Goal: Task Accomplishment & Management: Manage account settings

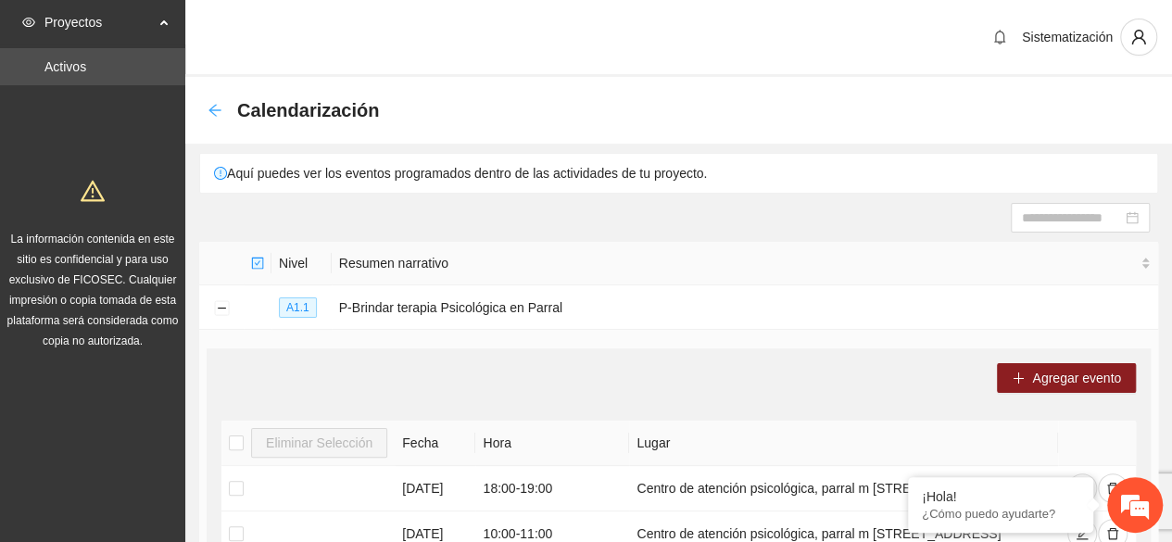
click at [211, 108] on icon "arrow-left" at bounding box center [214, 110] width 12 height 12
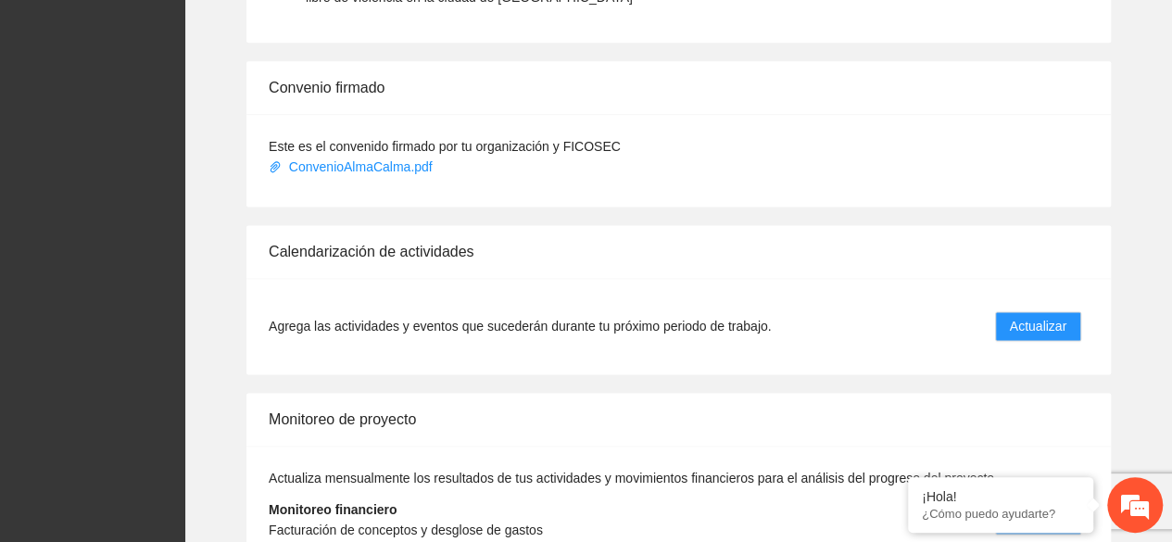
scroll to position [1313, 0]
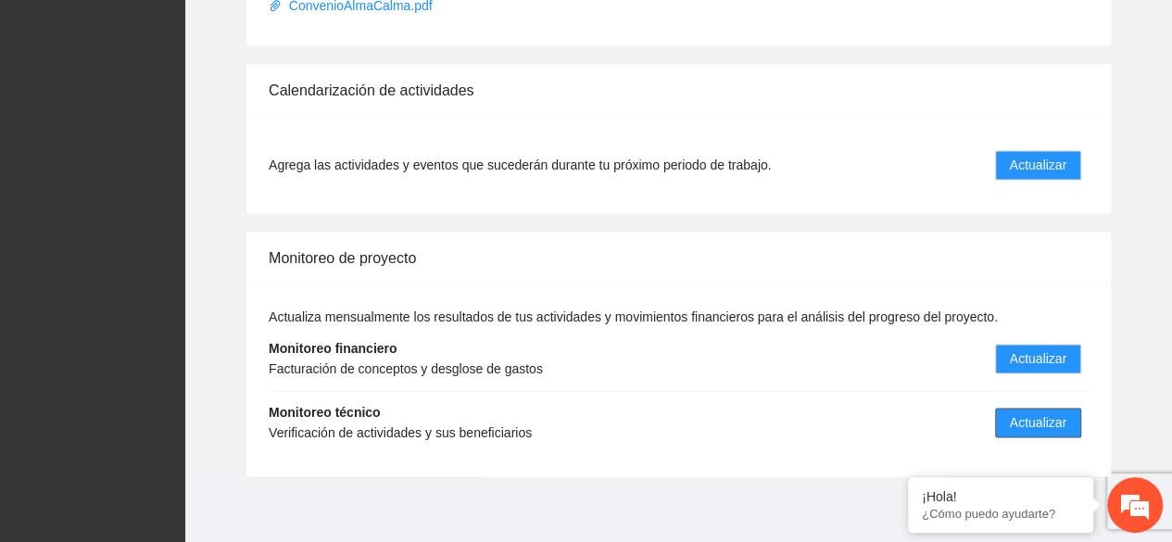
click at [1034, 418] on span "Actualizar" at bounding box center [1038, 422] width 56 height 20
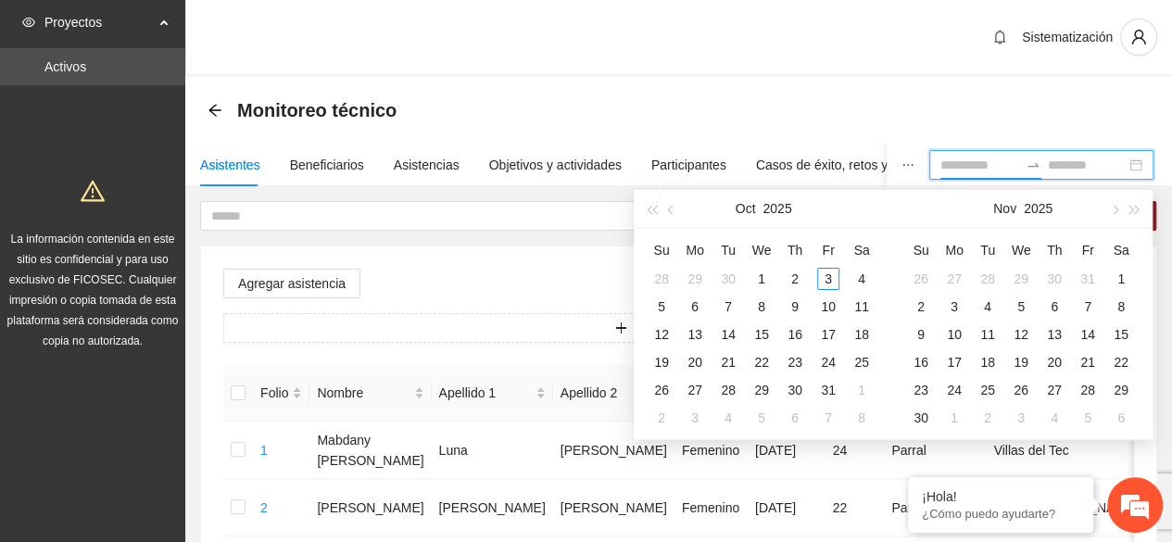
click at [960, 160] on input at bounding box center [979, 165] width 78 height 20
click at [670, 211] on span "button" at bounding box center [672, 209] width 9 height 9
type input "**********"
click at [687, 280] on div "1" at bounding box center [695, 279] width 22 height 22
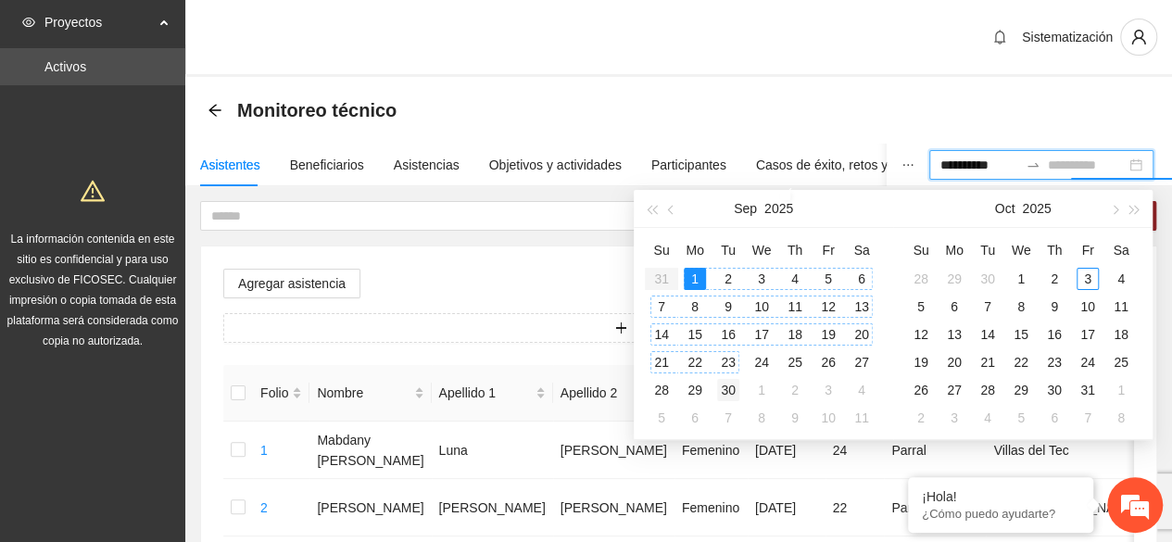
type input "**********"
click at [726, 384] on div "30" at bounding box center [728, 390] width 22 height 22
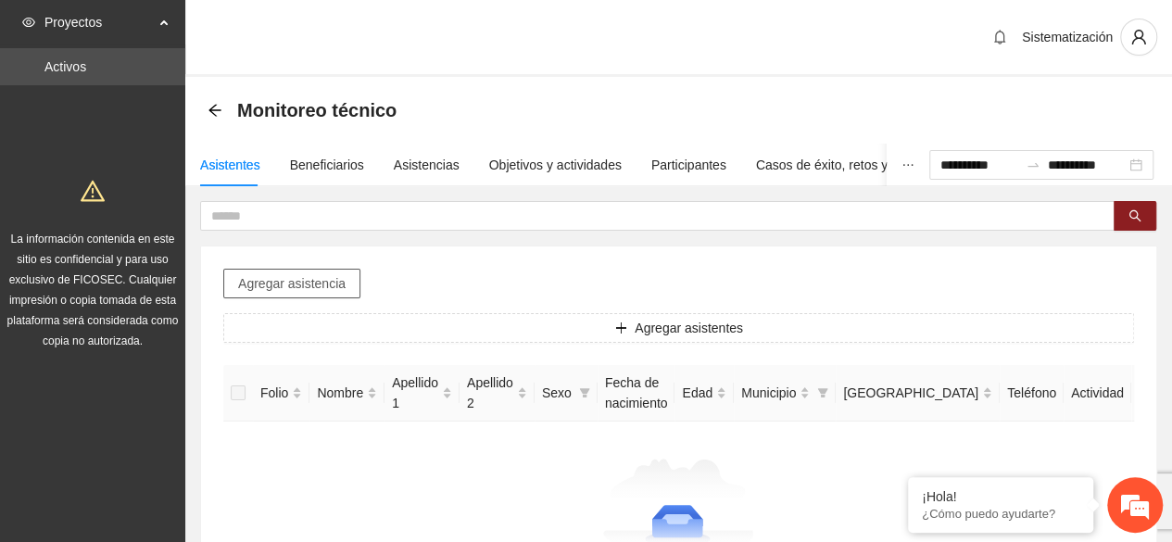
click at [319, 281] on span "Agregar asistencia" at bounding box center [291, 283] width 107 height 20
click at [402, 162] on div "Asistencias" at bounding box center [427, 165] width 66 height 20
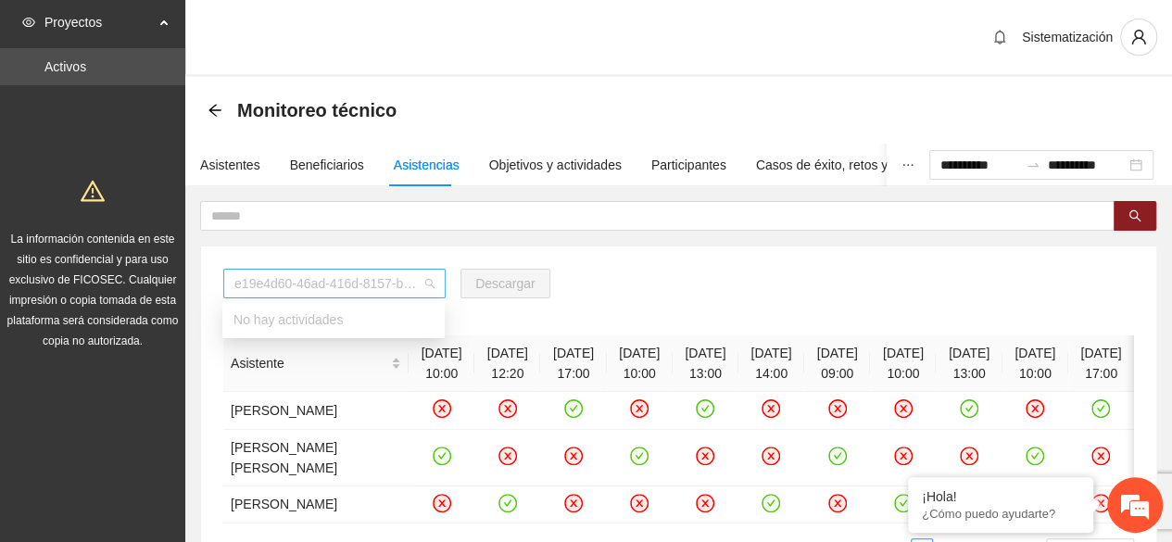
click at [435, 282] on div "e19e4d60-46ad-416d-8157-b1d80b8172e2" at bounding box center [334, 284] width 222 height 30
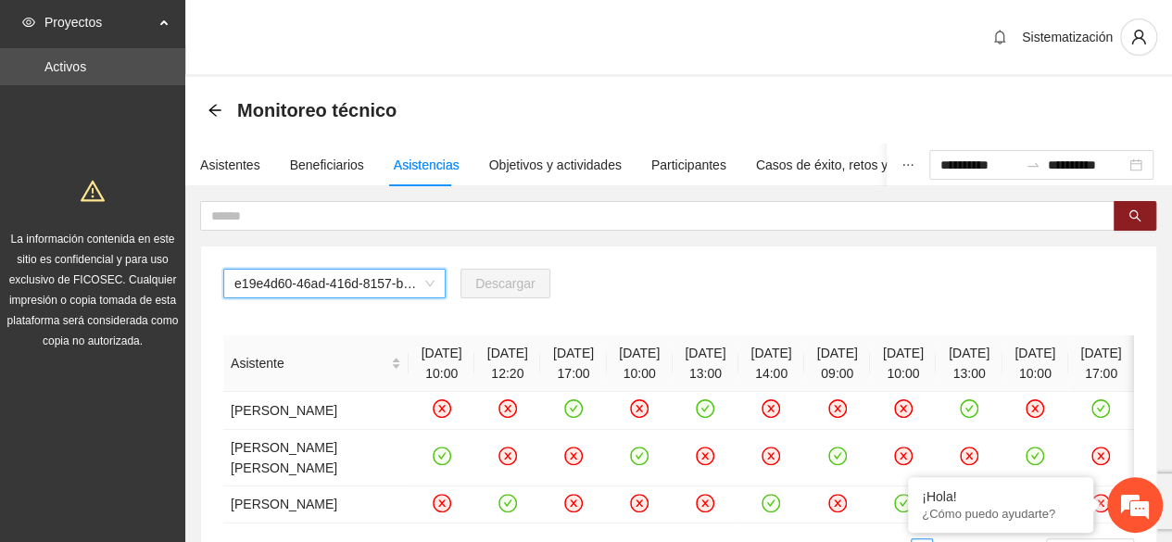
click at [413, 285] on span "e19e4d60-46ad-416d-8157-b1d80b8172e2" at bounding box center [334, 284] width 200 height 28
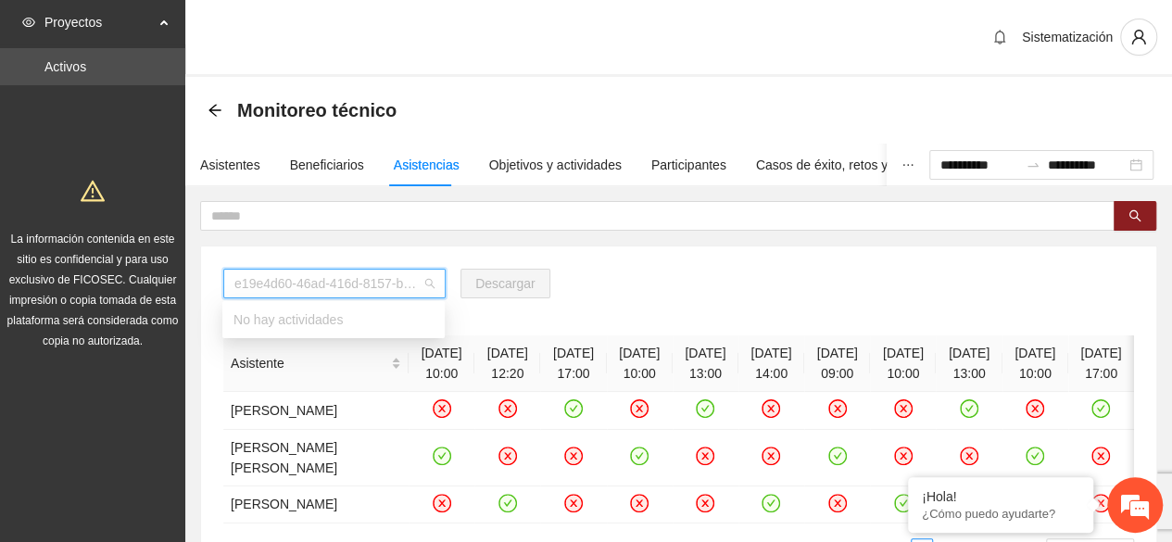
click at [433, 285] on span "e19e4d60-46ad-416d-8157-b1d80b8172e2" at bounding box center [334, 284] width 200 height 28
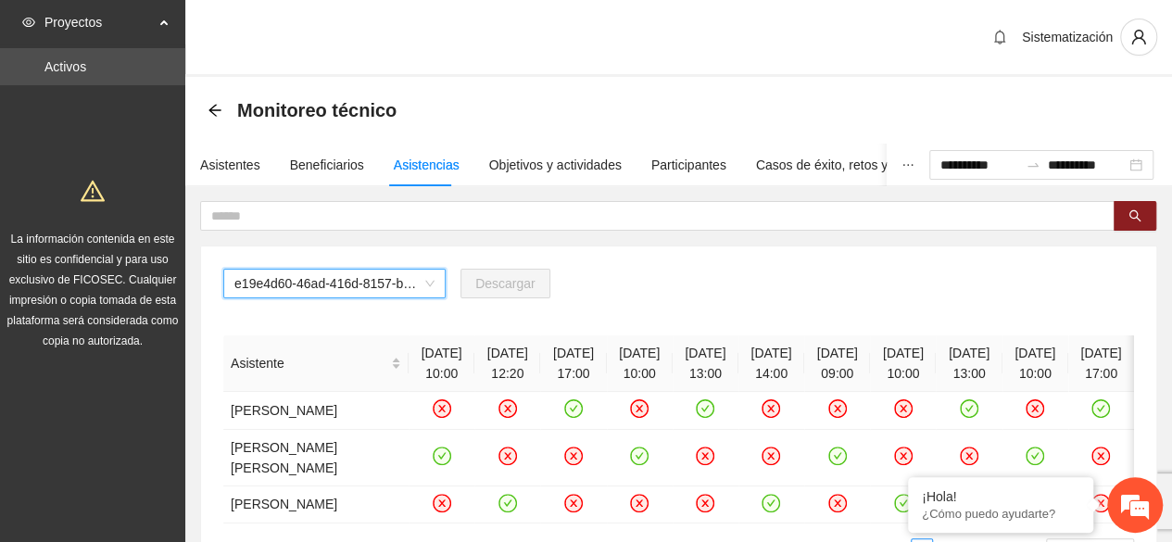
click at [408, 283] on span "e19e4d60-46ad-416d-8157-b1d80b8172e2" at bounding box center [334, 284] width 200 height 28
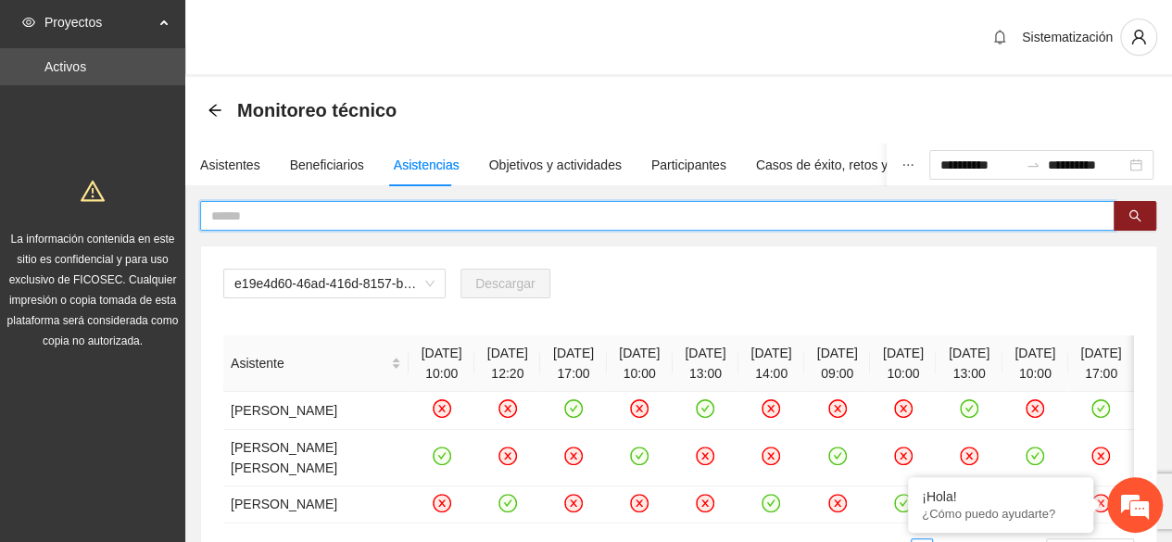
click at [788, 221] on input "text" at bounding box center [649, 216] width 877 height 20
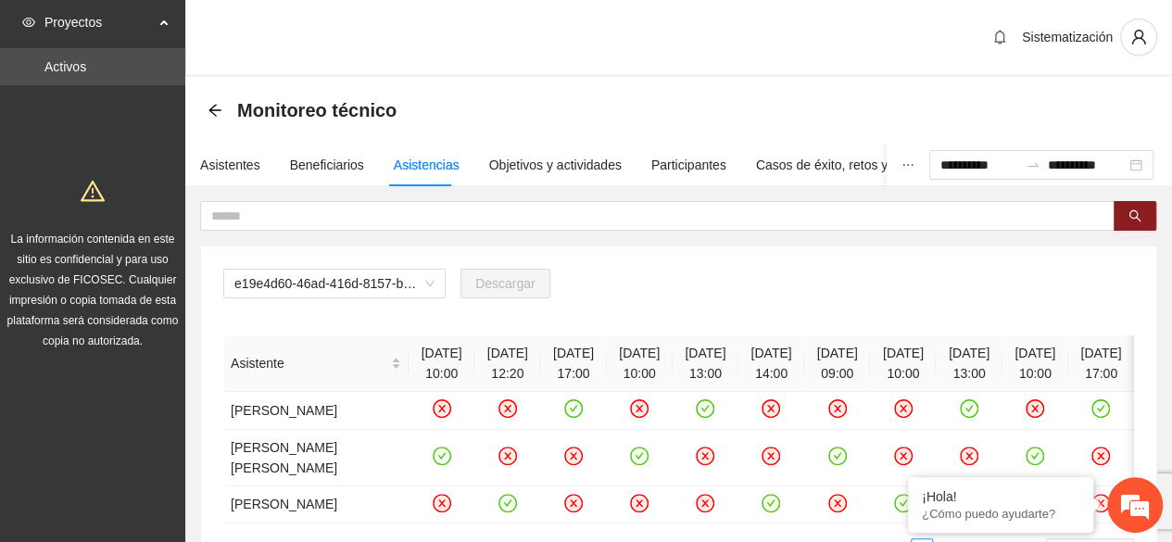
click at [434, 156] on div "Asistencias" at bounding box center [427, 165] width 66 height 20
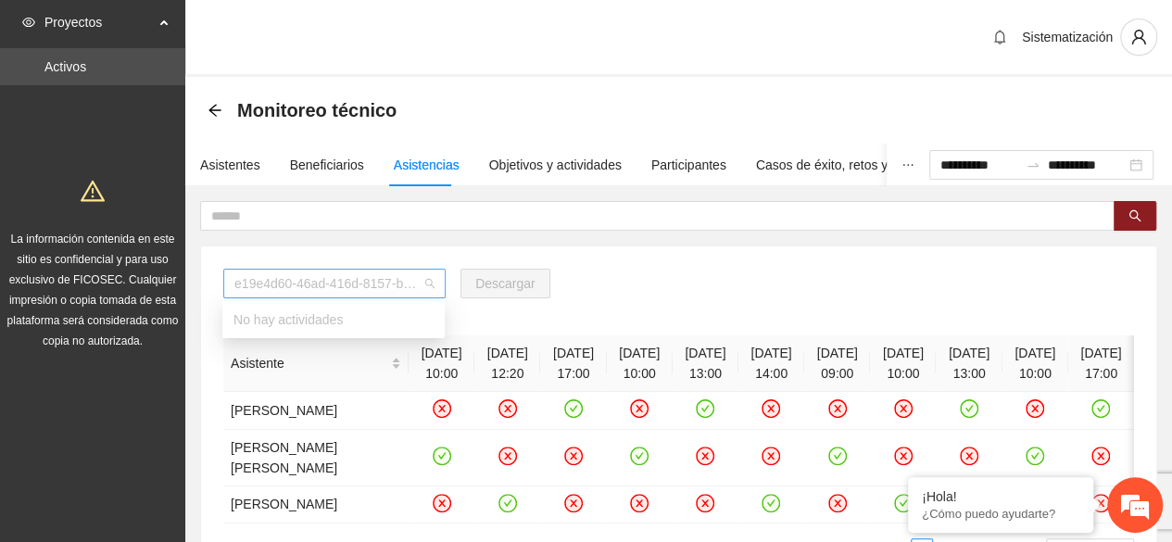
click at [427, 292] on span "e19e4d60-46ad-416d-8157-b1d80b8172e2" at bounding box center [334, 284] width 200 height 28
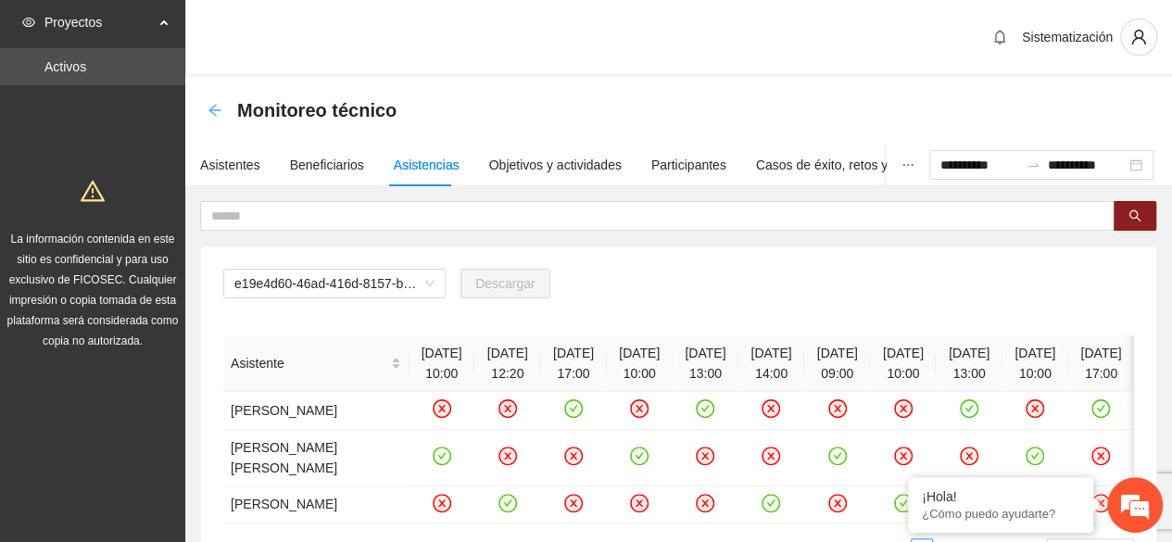
click at [218, 105] on icon "arrow-left" at bounding box center [214, 110] width 15 height 15
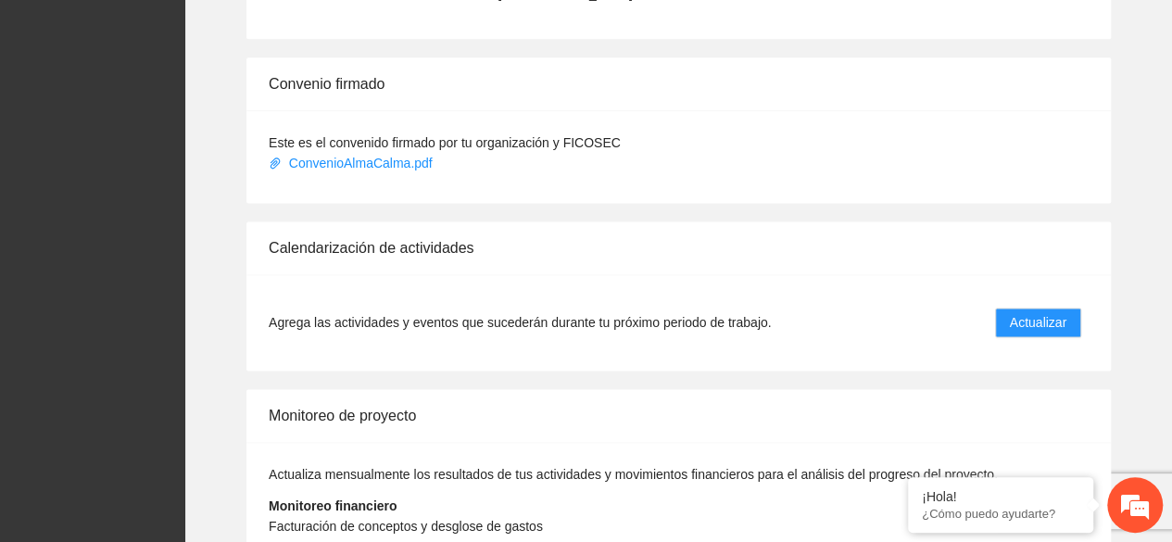
scroll to position [1313, 0]
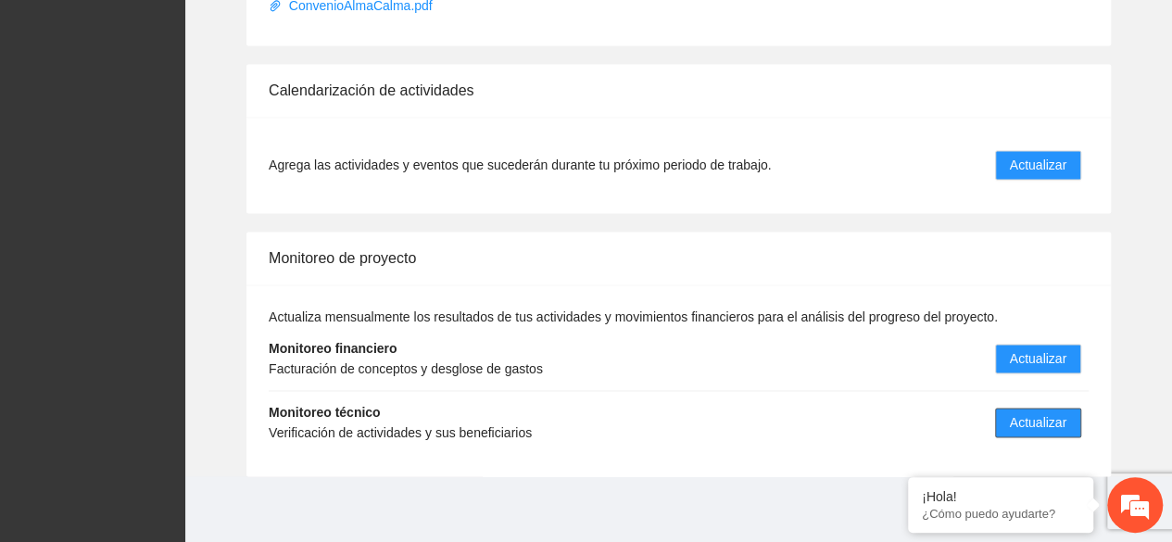
click at [1028, 414] on span "Actualizar" at bounding box center [1038, 422] width 56 height 20
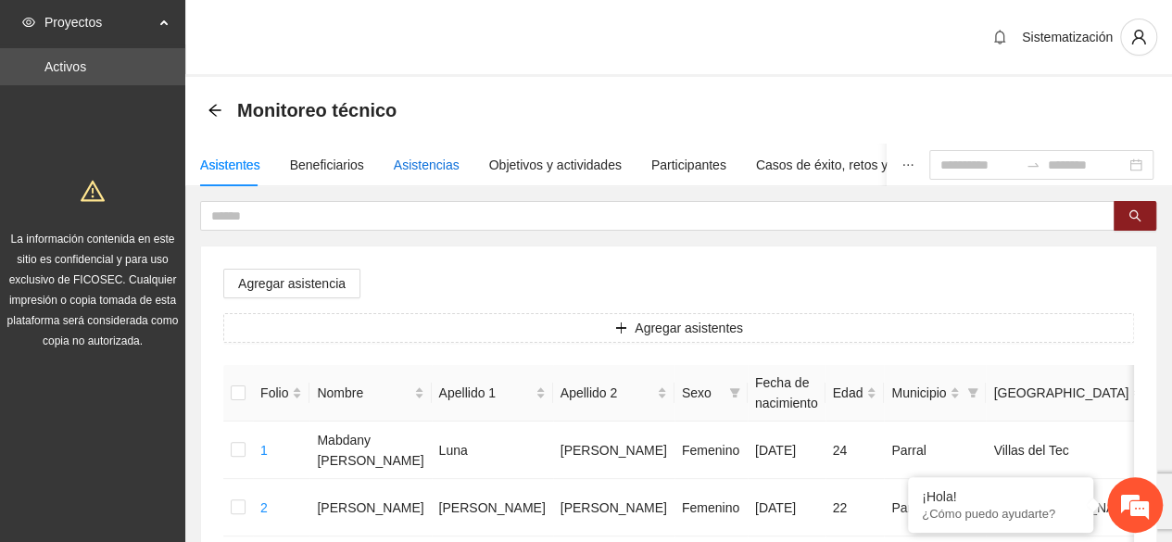
click at [450, 162] on div "Asistencias" at bounding box center [427, 165] width 66 height 20
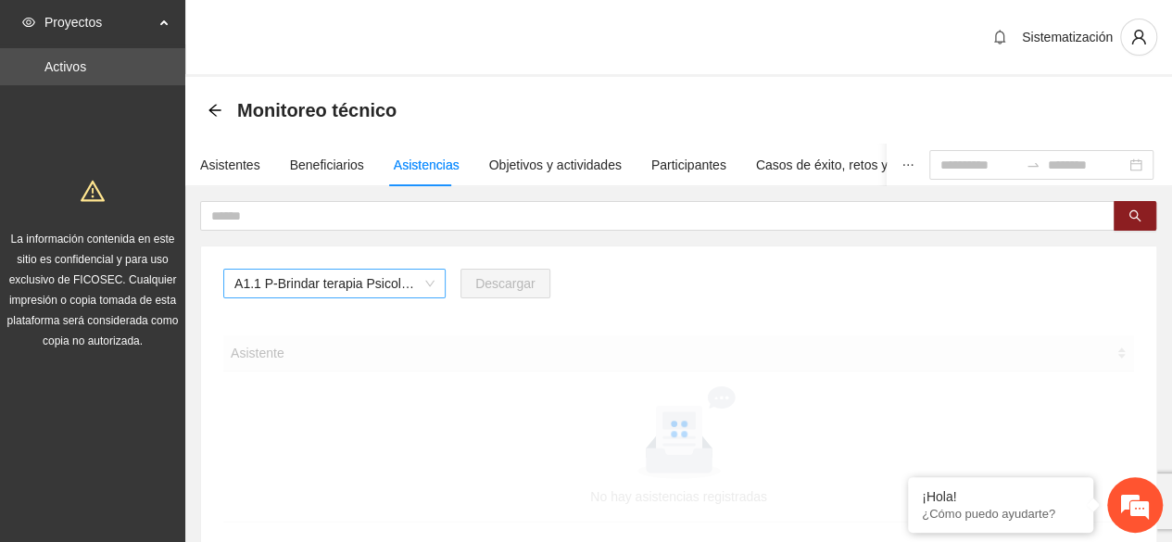
click at [433, 275] on span "A1.1 P-Brindar terapia Psicológica en Parral" at bounding box center [334, 284] width 200 height 28
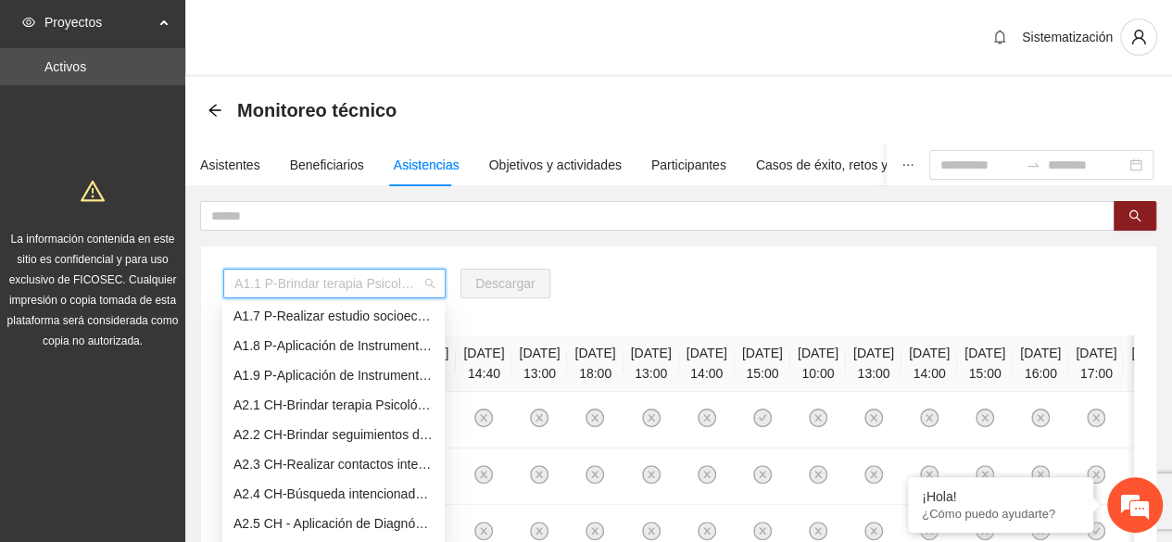
scroll to position [156, 0]
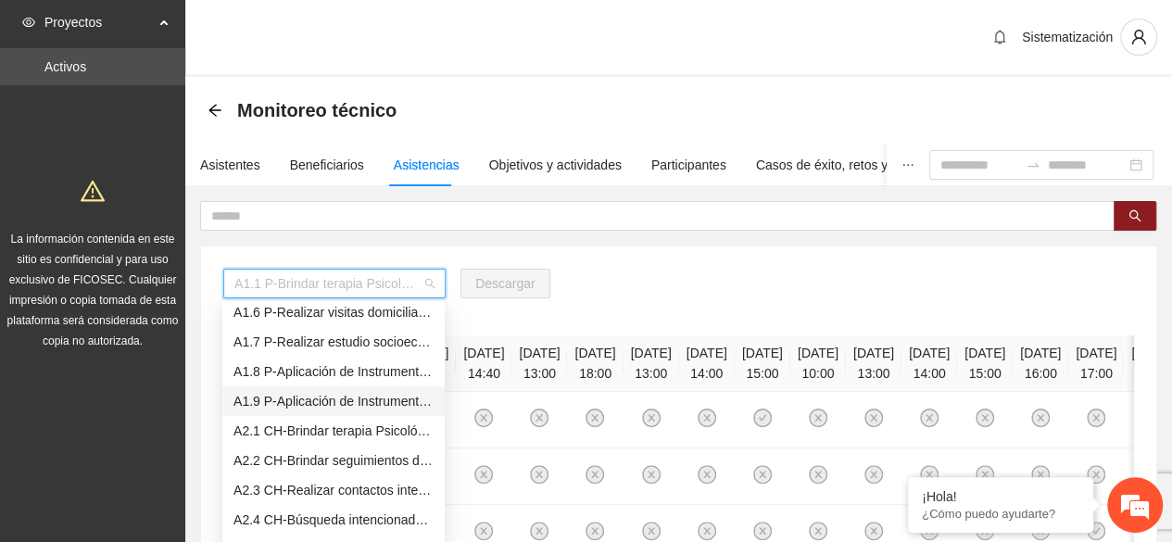
click at [367, 407] on div "A1.9 P-Aplicación de Instrumento Encuesta de Satisfacción en Parral" at bounding box center [333, 401] width 200 height 20
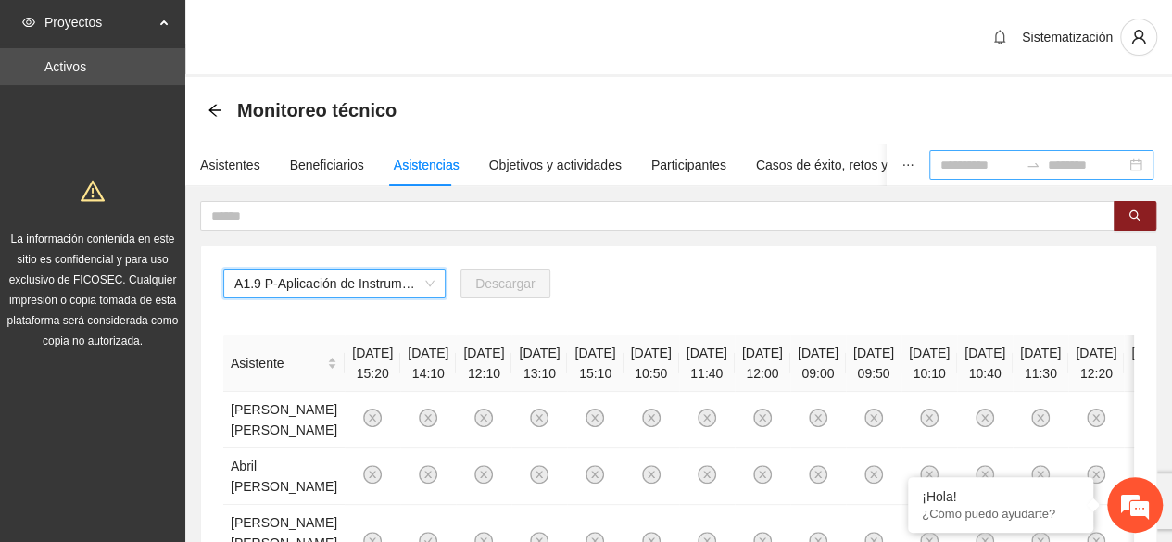
click at [953, 169] on input at bounding box center [979, 165] width 78 height 20
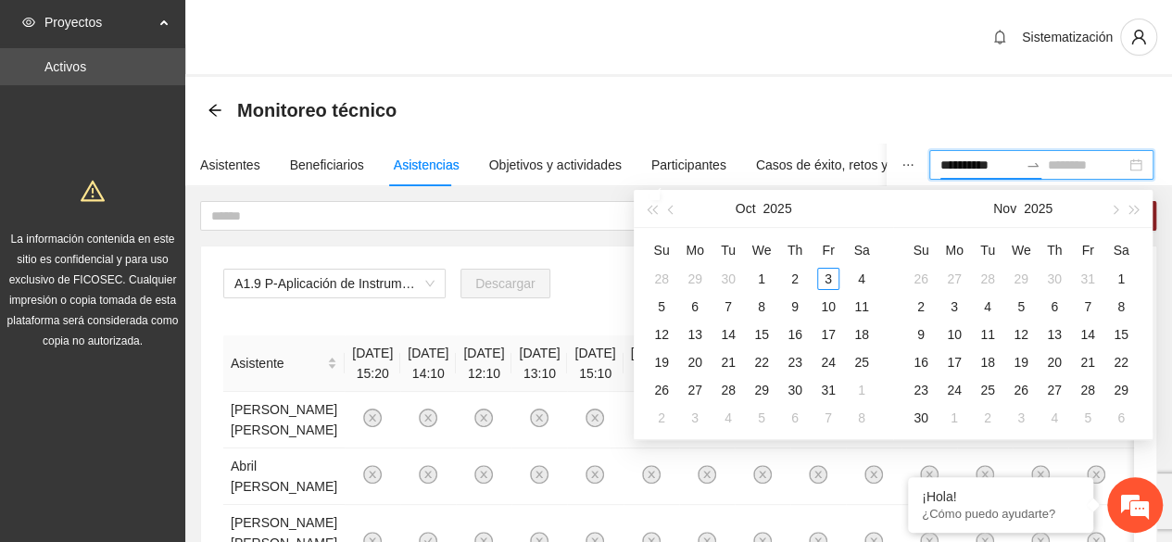
type input "**********"
click at [676, 207] on button "button" at bounding box center [671, 208] width 20 height 37
type input "**********"
click at [698, 281] on div "1" at bounding box center [695, 279] width 22 height 22
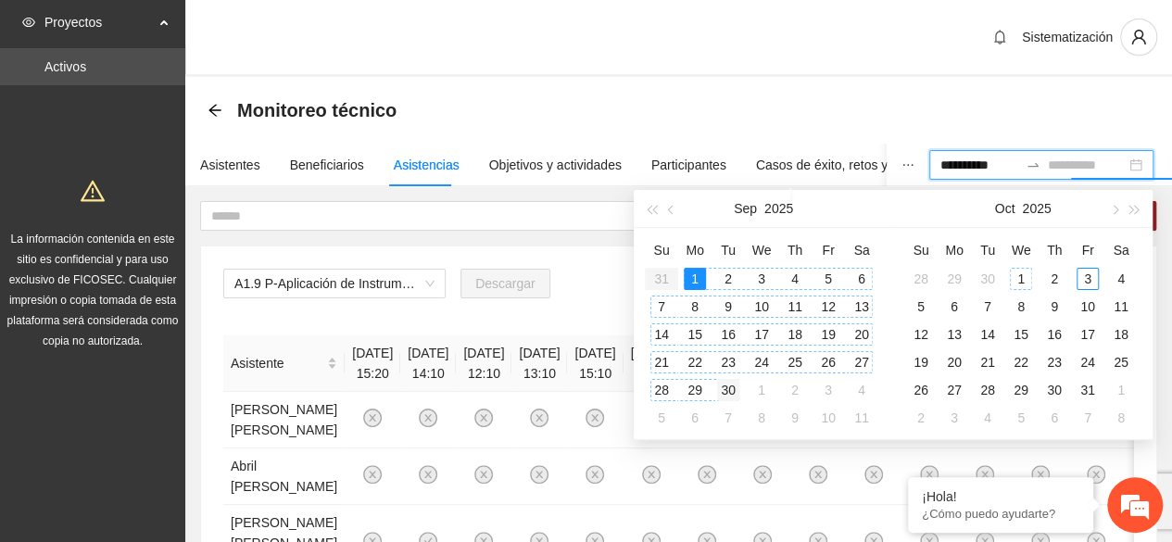
type input "**********"
click at [727, 384] on div "30" at bounding box center [728, 390] width 22 height 22
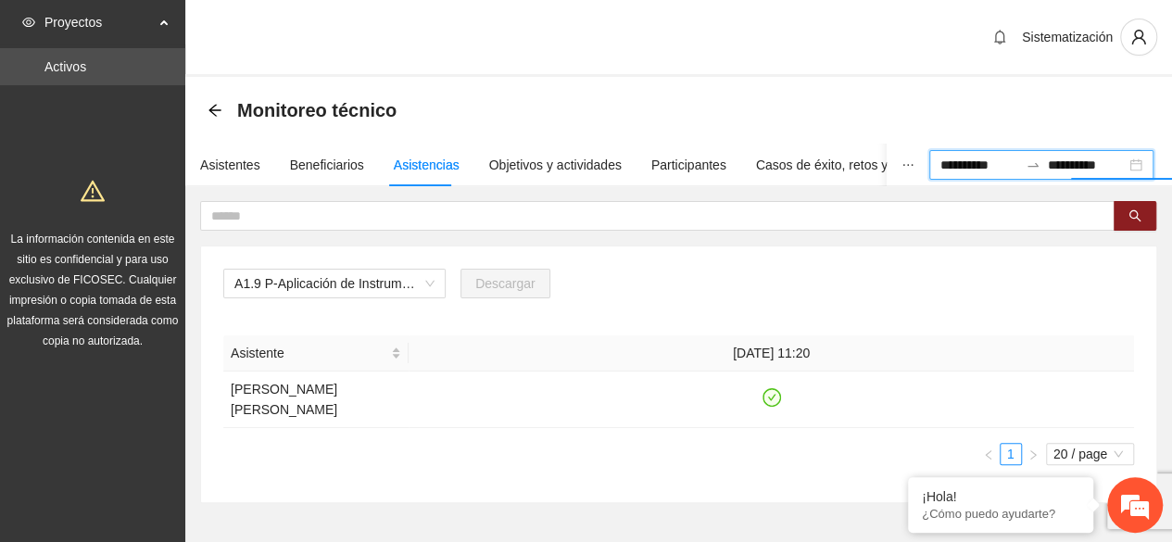
scroll to position [50, 0]
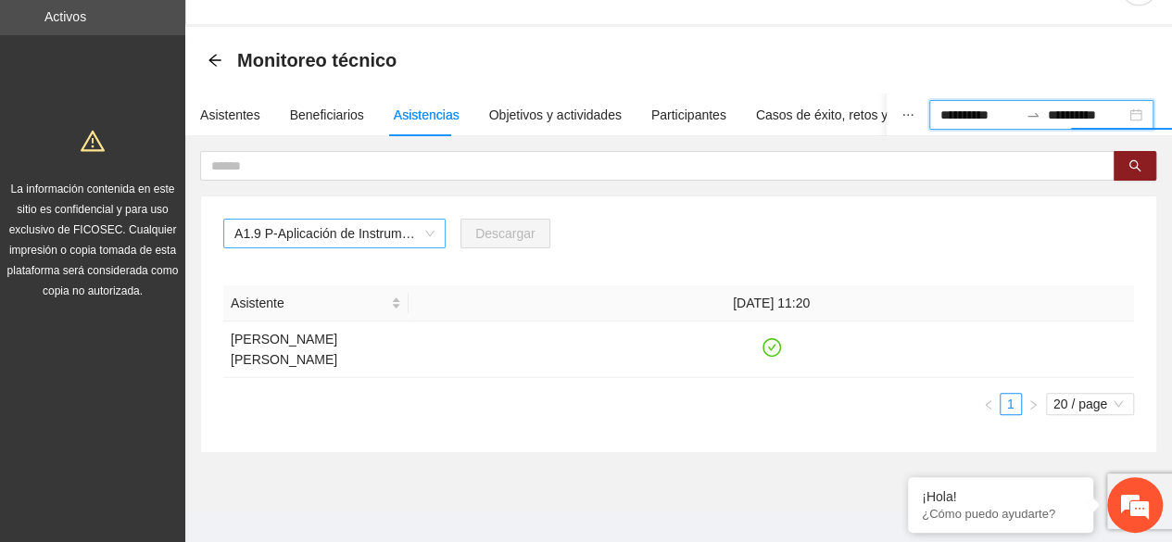
click at [419, 239] on span "A1.9 P-Aplicación de Instrumento Encuesta de Satisfacción en Parral" at bounding box center [334, 234] width 200 height 28
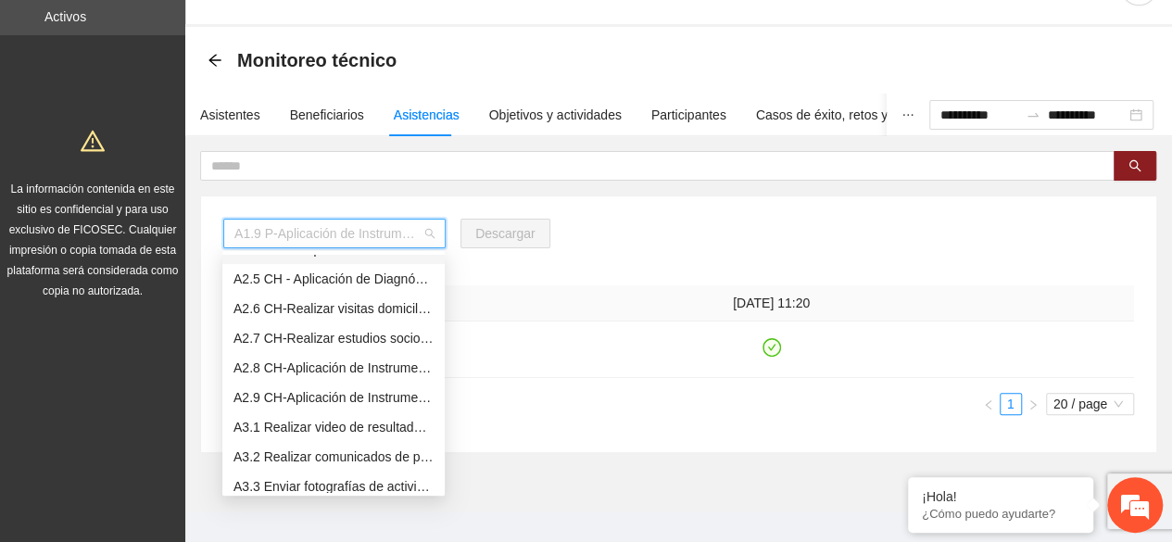
scroll to position [380, 0]
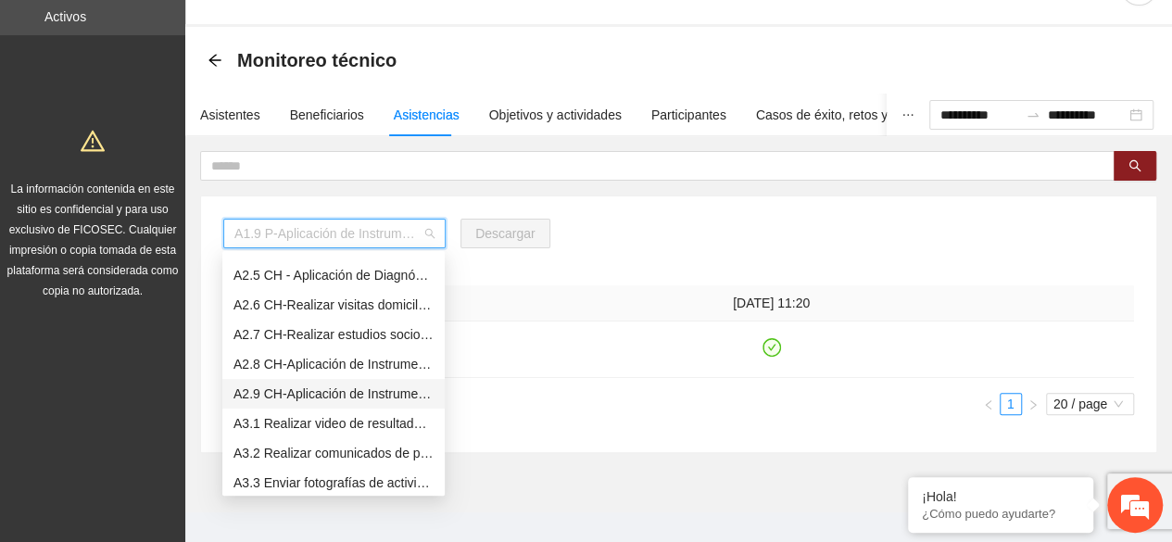
click at [390, 395] on div "A2.9 CH-Aplicación de Instrumento Encuesta de Satisfacción en [GEOGRAPHIC_DATA]" at bounding box center [333, 393] width 200 height 20
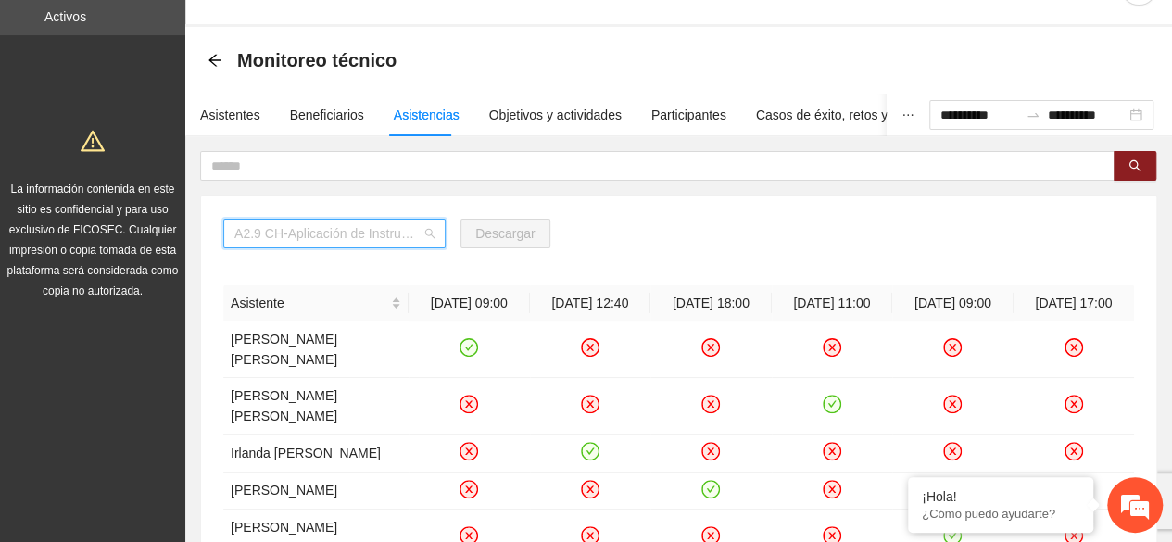
click at [398, 232] on span "A2.9 CH-Aplicación de Instrumento Encuesta de Satisfacción en [GEOGRAPHIC_DATA]" at bounding box center [334, 234] width 200 height 28
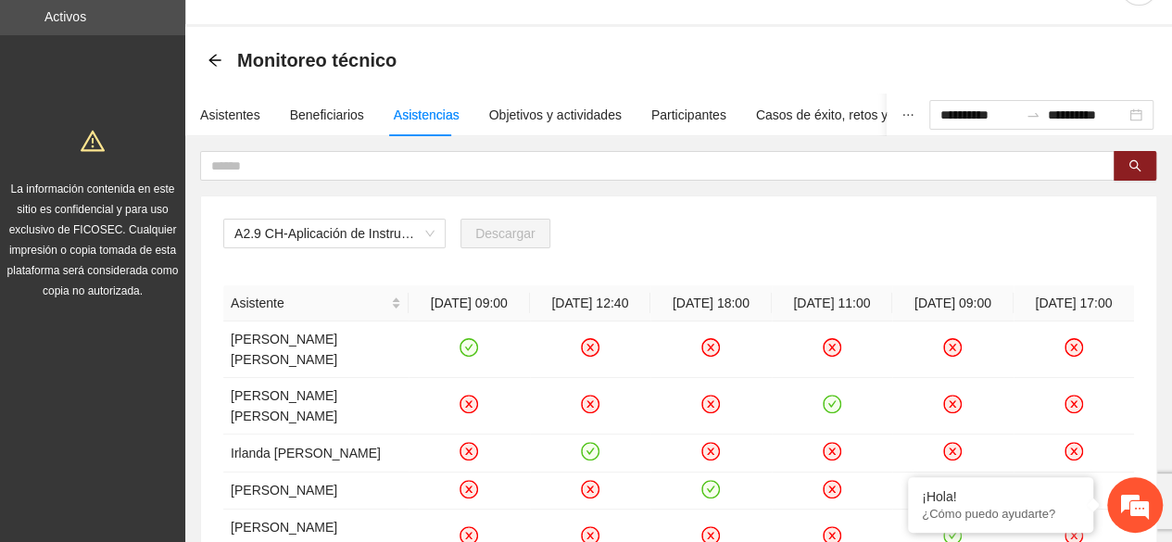
click at [732, 203] on div "A2.9 CH-Aplicación de Instrumento Encuesta de Satisfacción en [GEOGRAPHIC_DATA]…" at bounding box center [678, 446] width 955 height 500
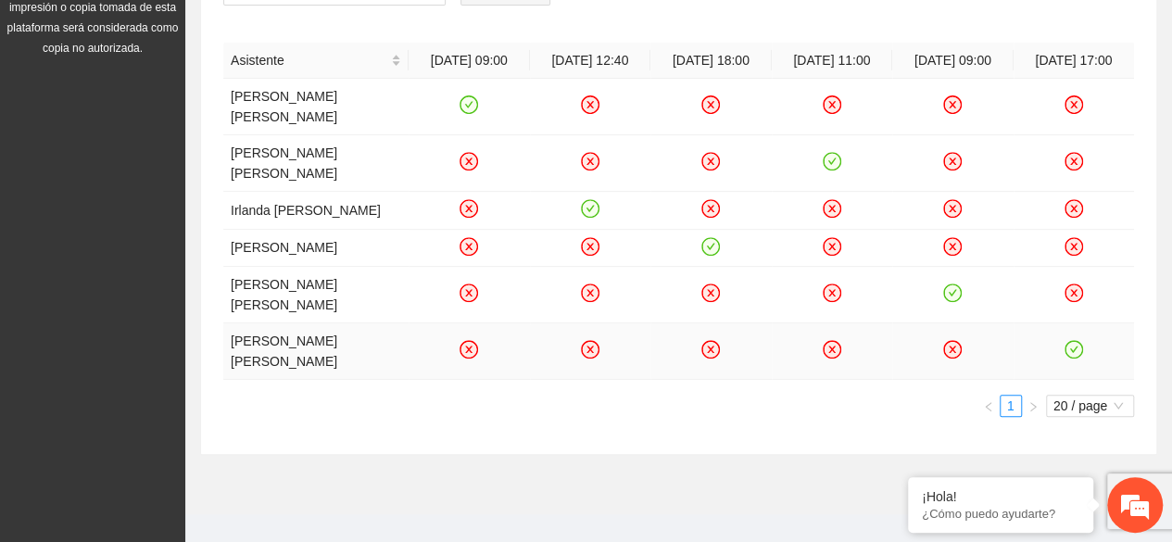
scroll to position [0, 0]
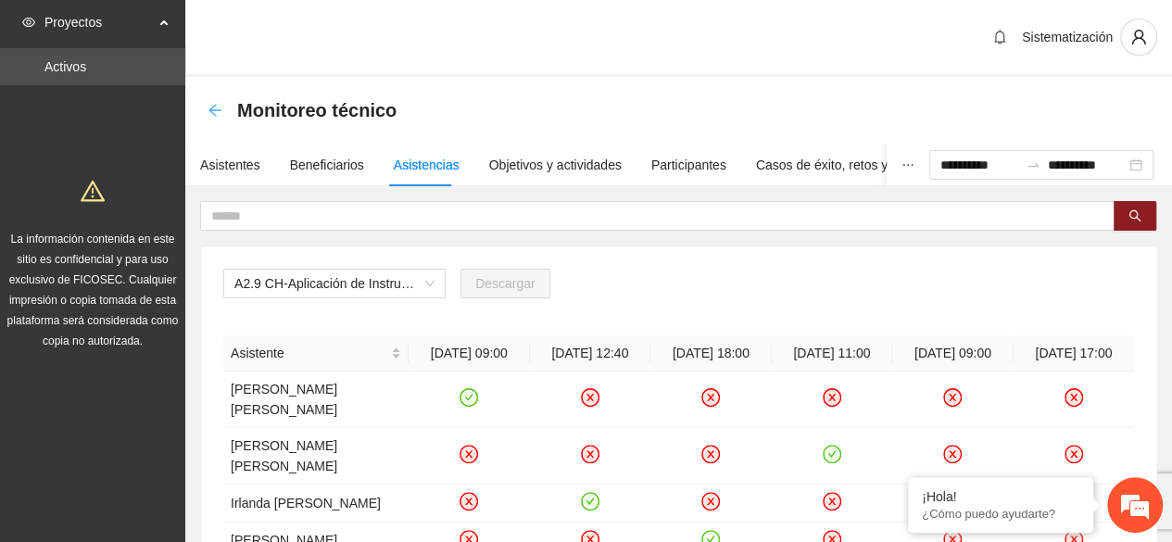
click at [213, 112] on icon "arrow-left" at bounding box center [214, 110] width 15 height 15
